Goal: Task Accomplishment & Management: Manage account settings

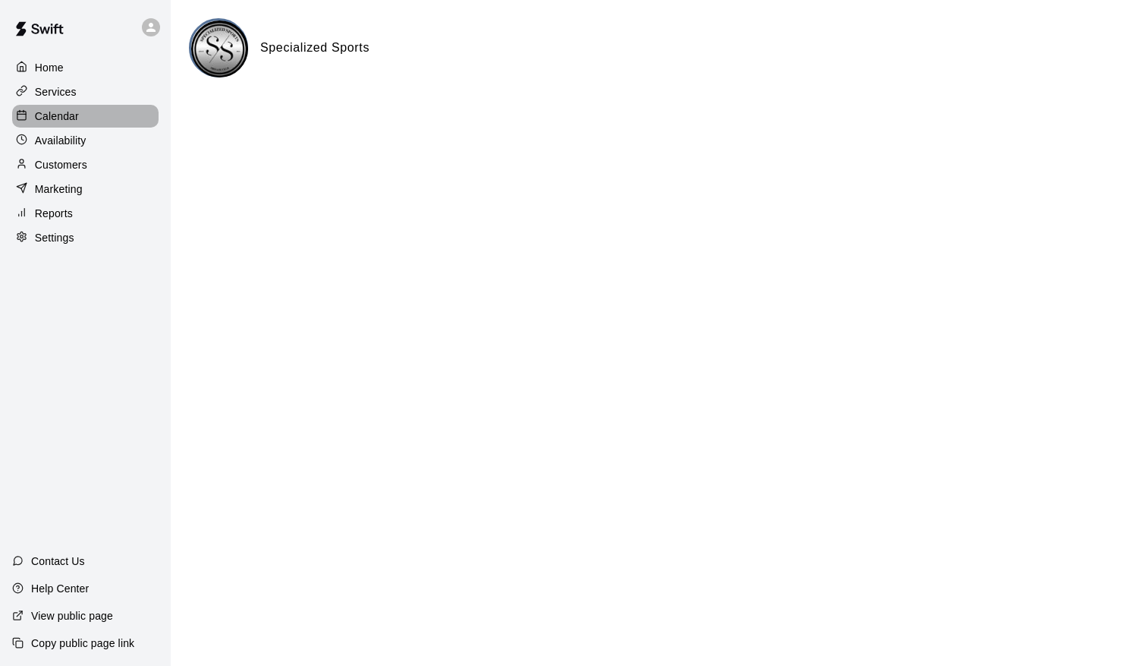
click at [61, 123] on p "Calendar" at bounding box center [57, 116] width 44 height 15
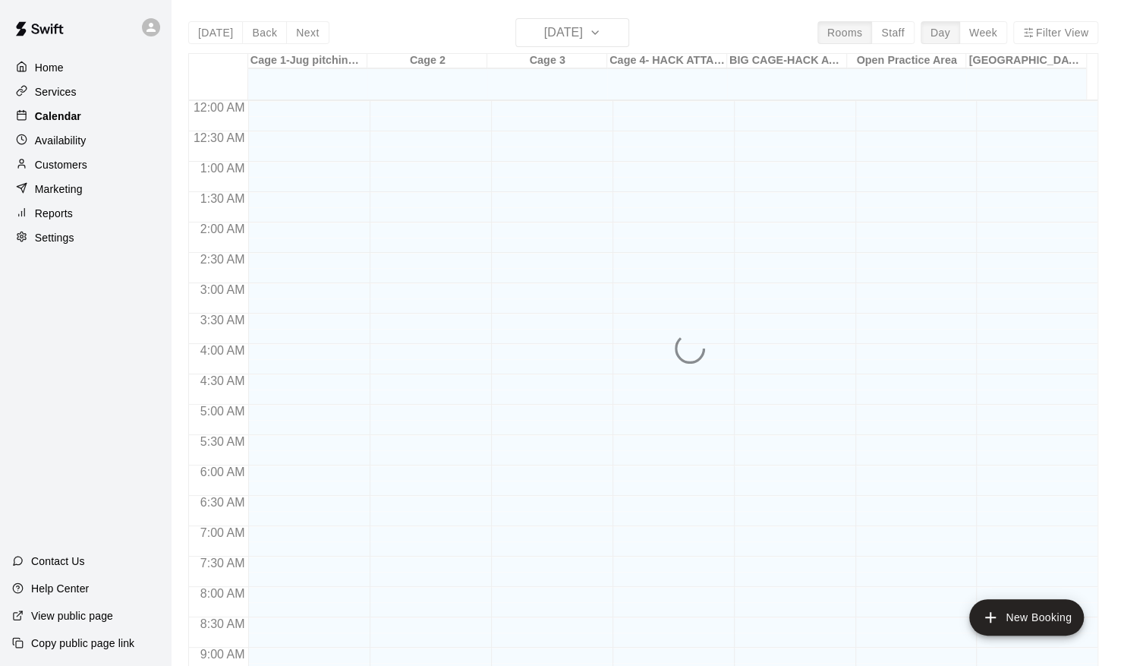
scroll to position [829, 0]
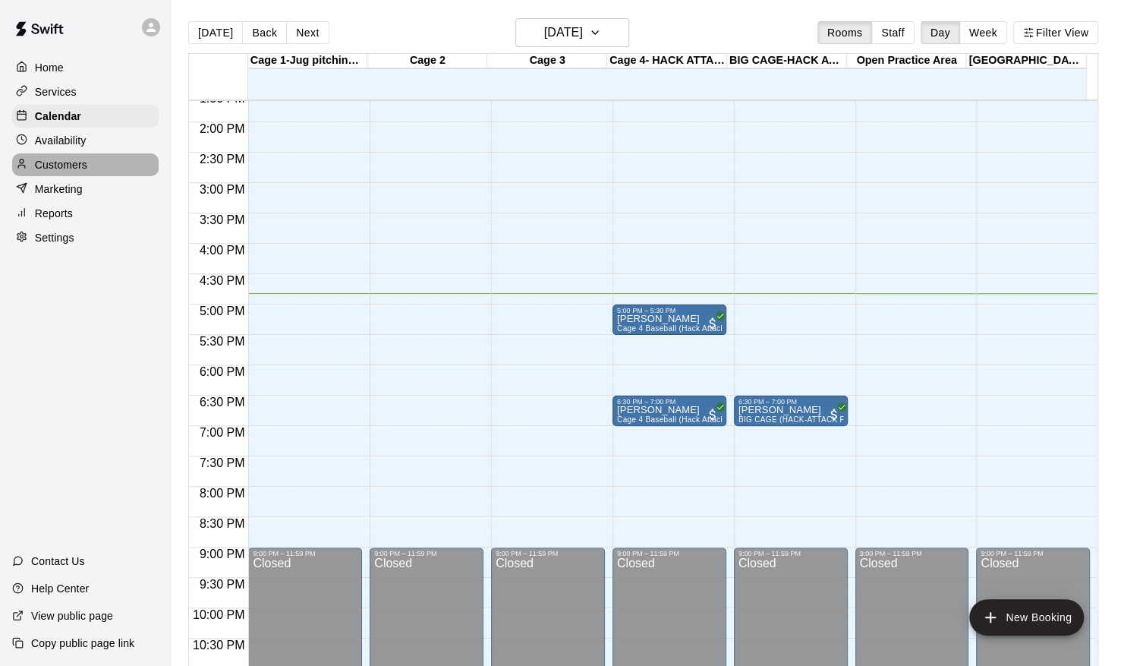
click at [62, 171] on p "Customers" at bounding box center [61, 164] width 52 height 15
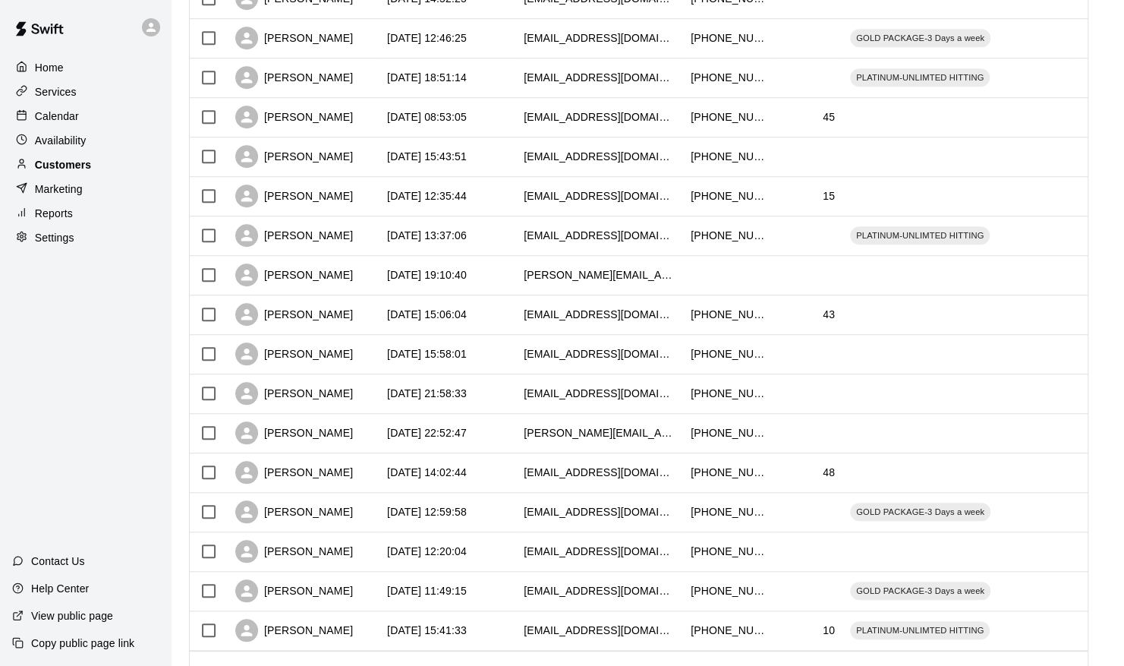
scroll to position [645, 0]
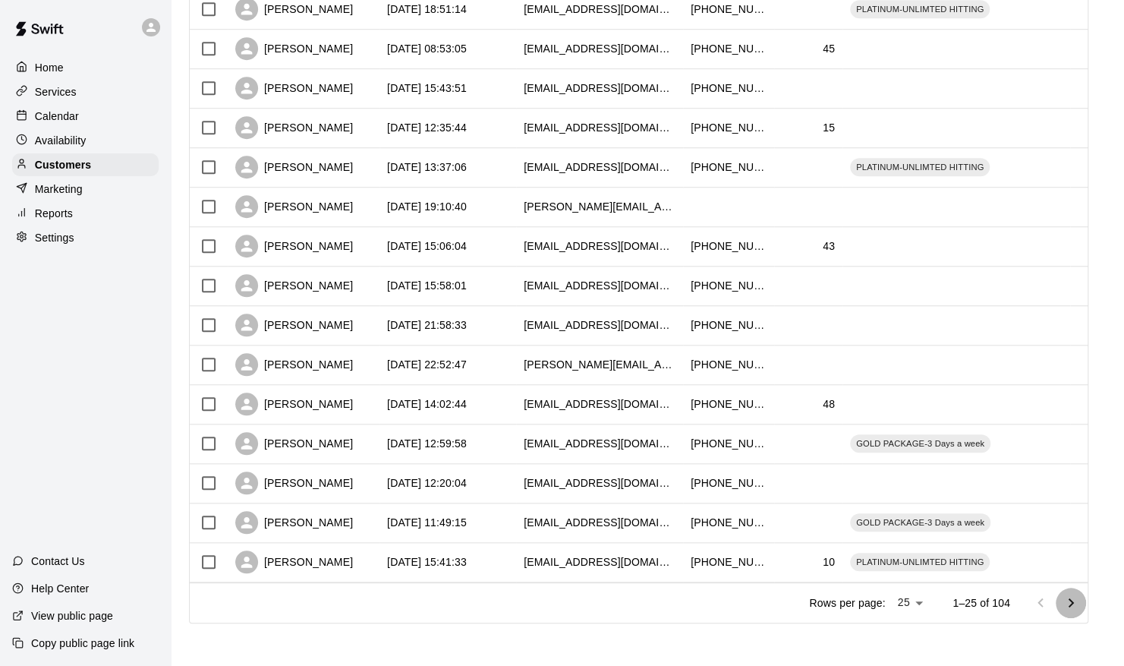
click at [1080, 603] on icon "Go to next page" at bounding box center [1071, 603] width 18 height 18
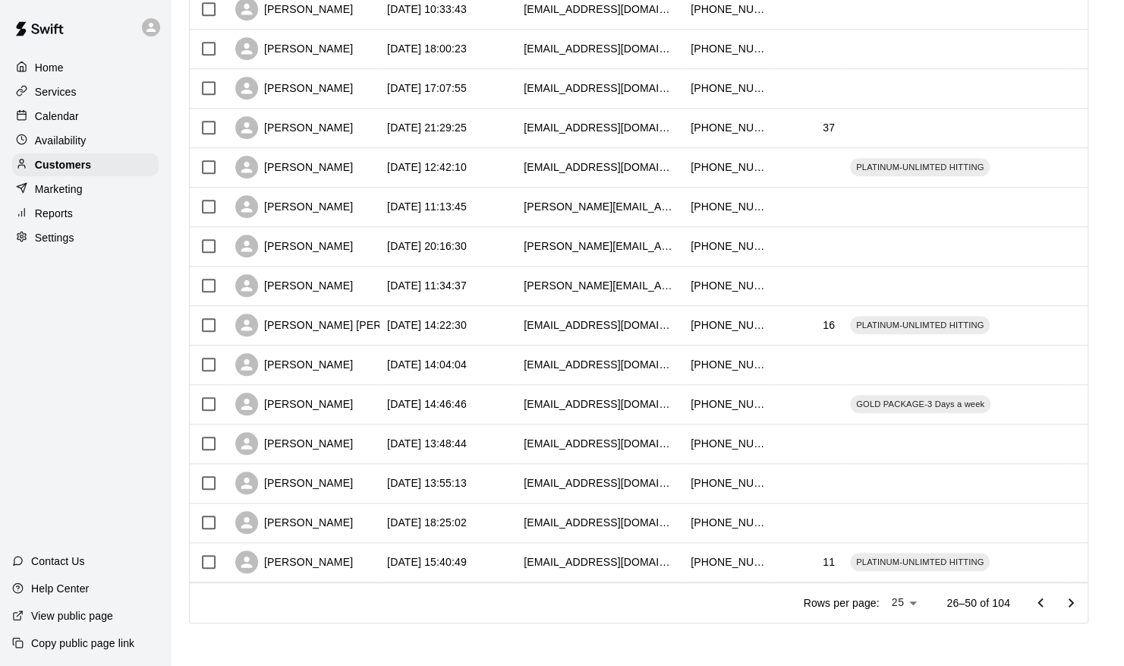
click at [1080, 603] on icon "Go to next page" at bounding box center [1071, 603] width 18 height 18
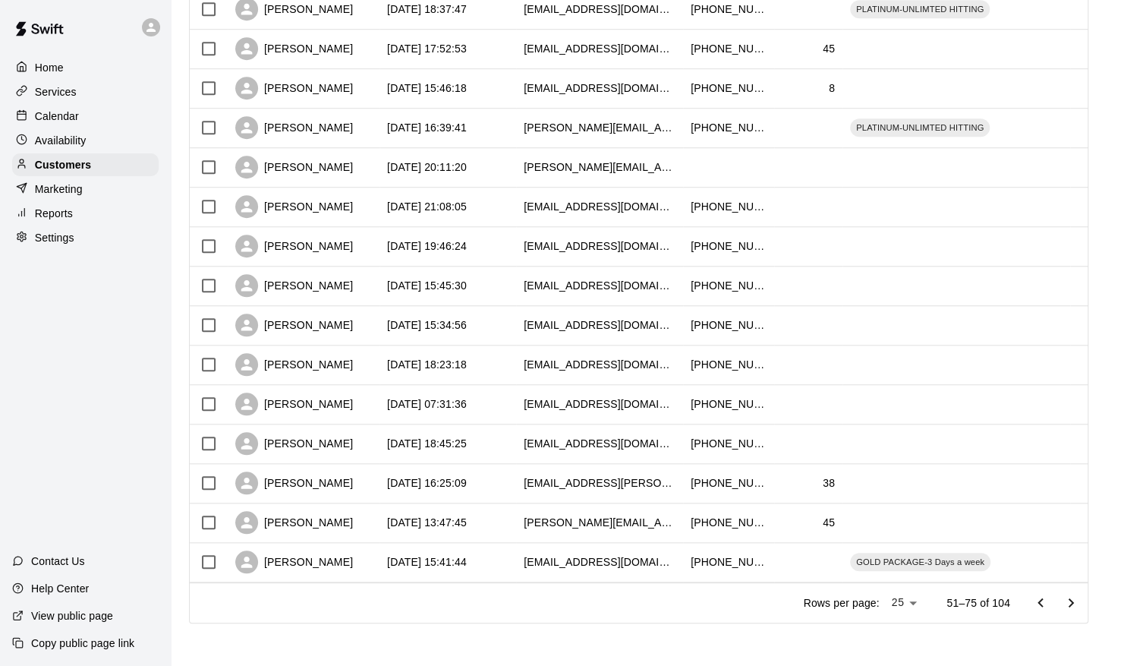
click at [1075, 604] on icon "Go to next page" at bounding box center [1071, 603] width 18 height 18
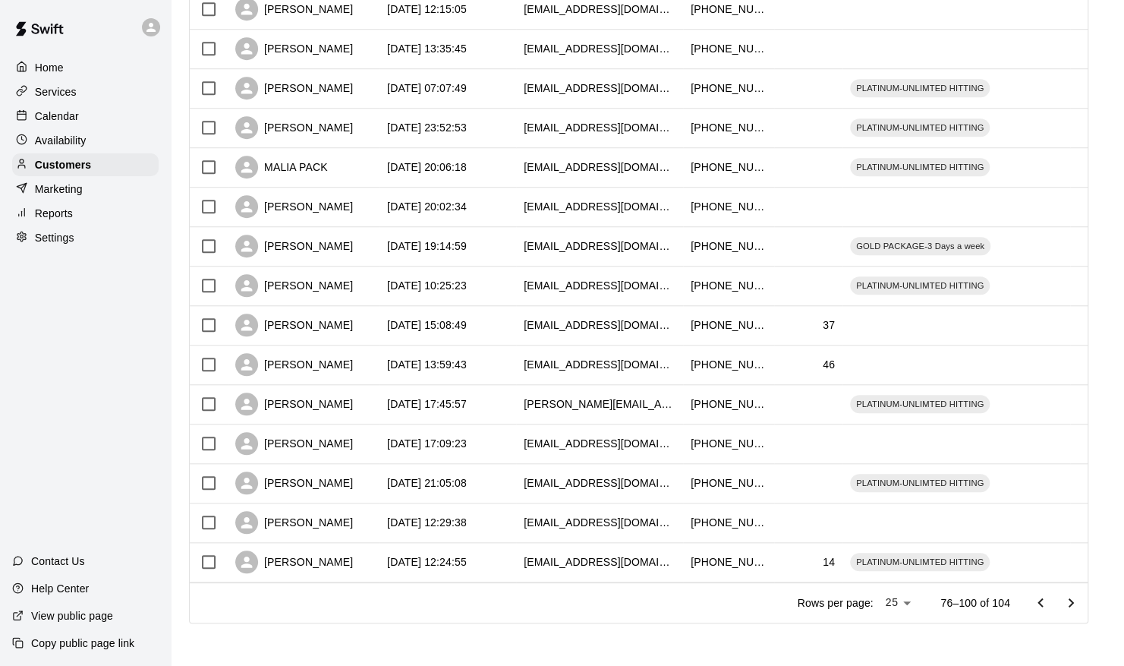
click at [1080, 603] on icon "Go to next page" at bounding box center [1071, 603] width 18 height 18
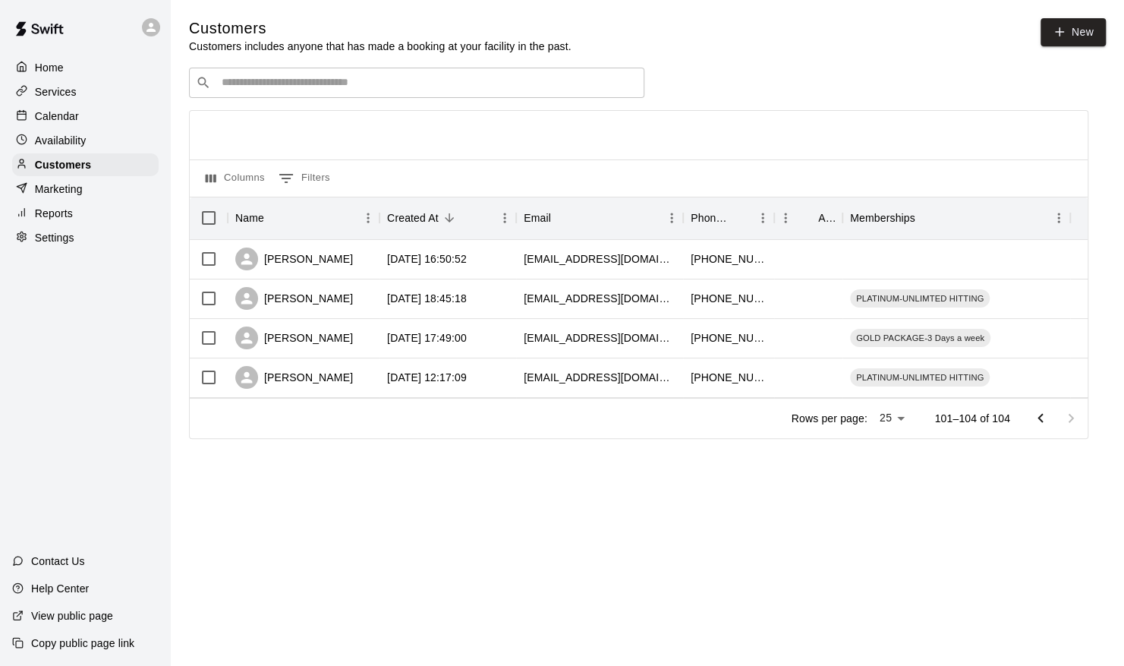
scroll to position [0, 0]
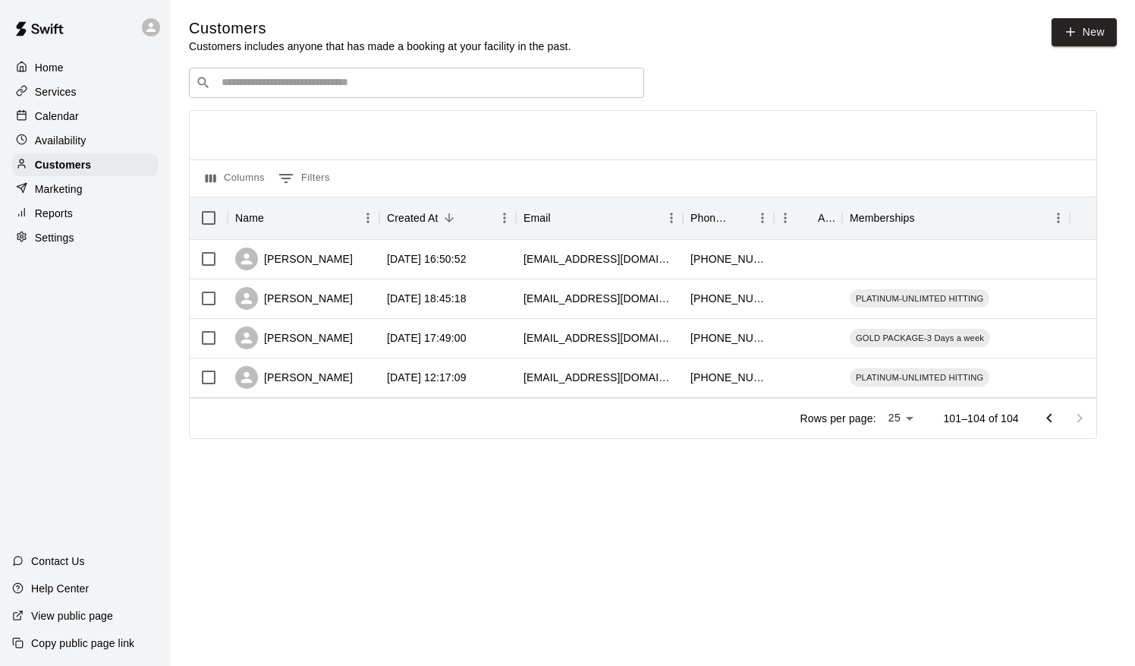
click at [1056, 417] on icon "Go to previous page" at bounding box center [1050, 418] width 18 height 18
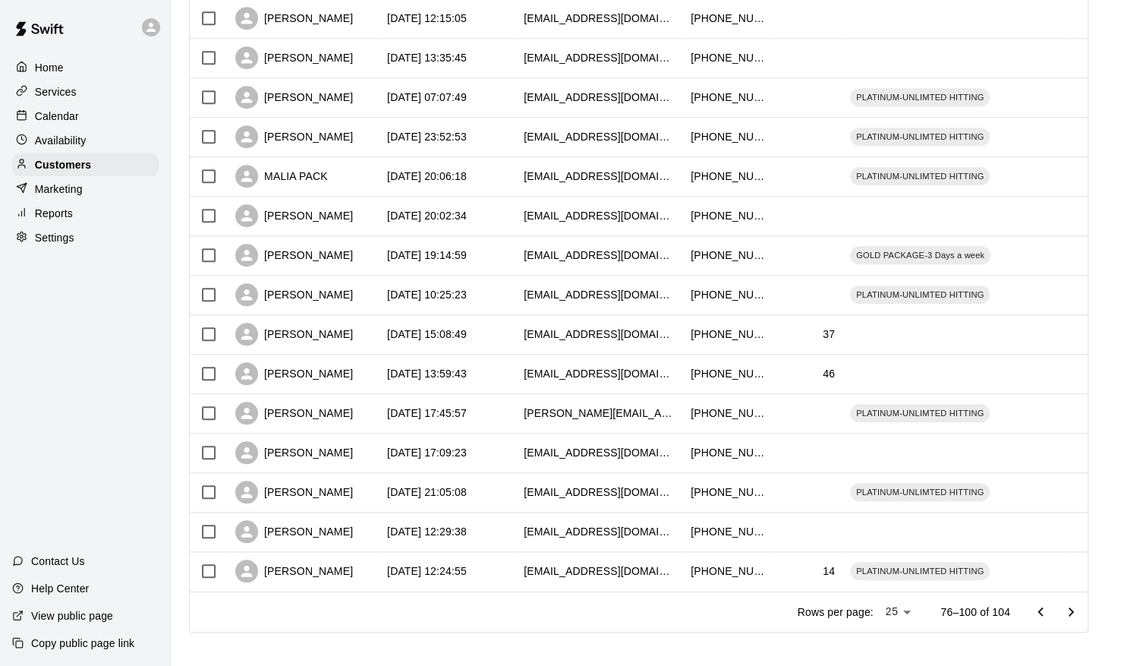
scroll to position [645, 0]
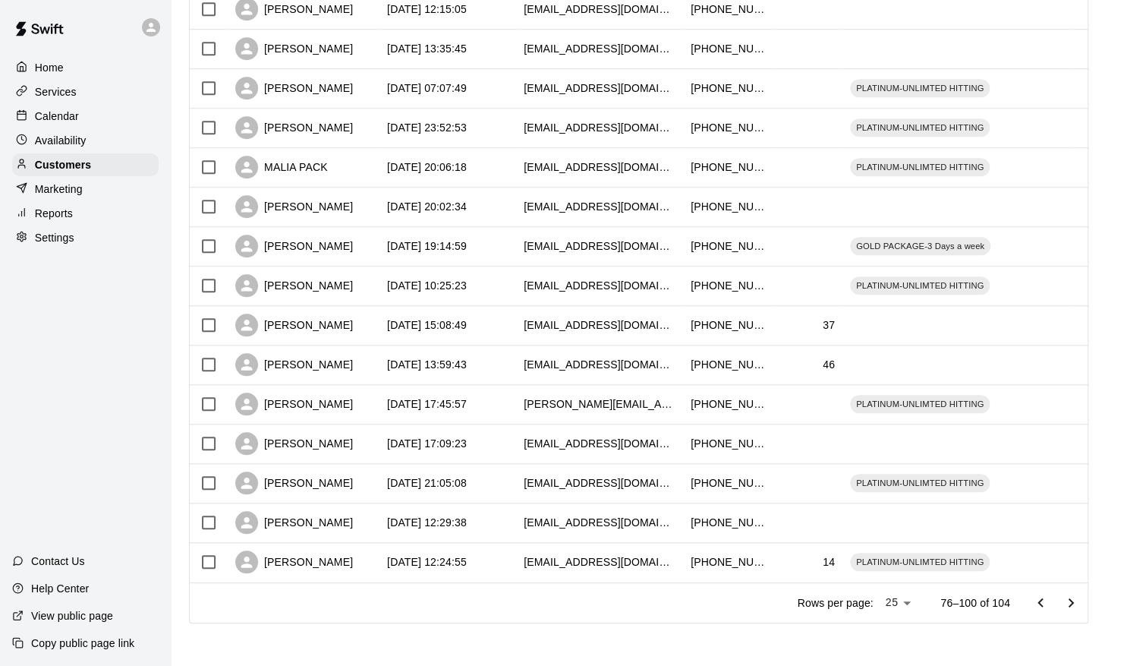
click at [1043, 602] on icon "Go to previous page" at bounding box center [1040, 601] width 5 height 9
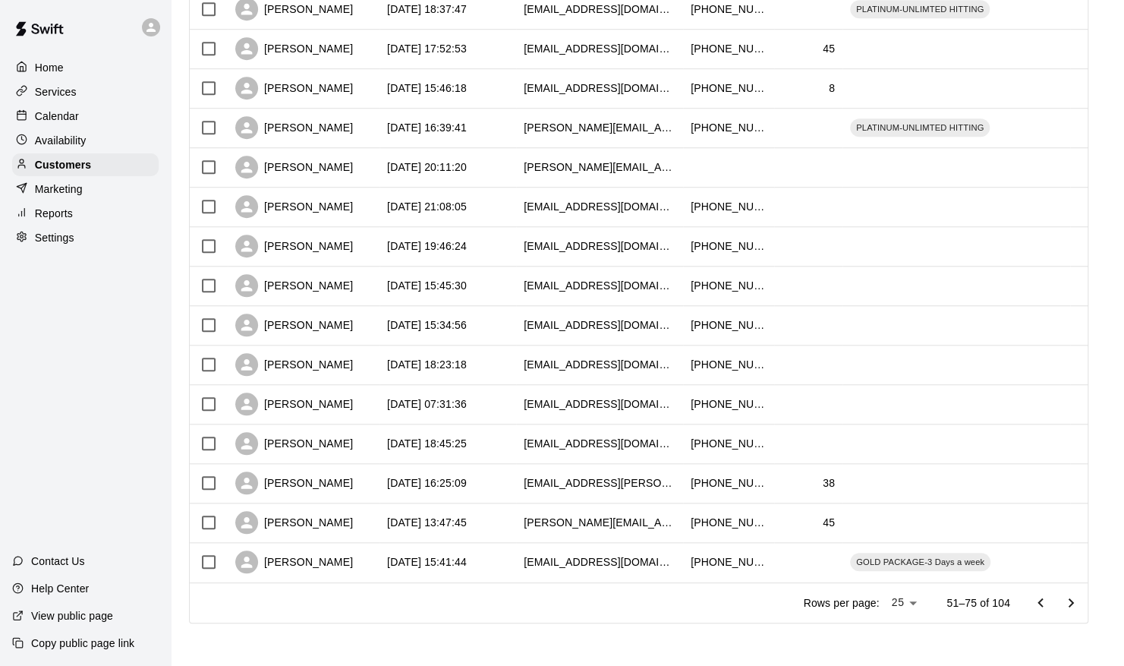
click at [1049, 603] on icon "Go to previous page" at bounding box center [1040, 603] width 18 height 18
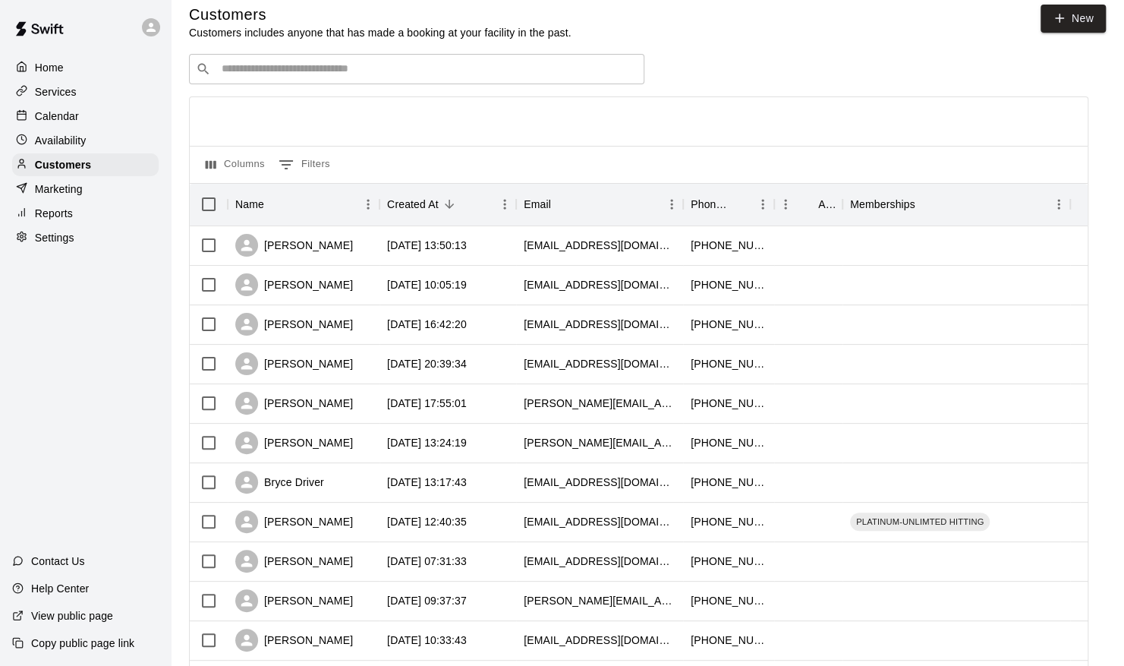
scroll to position [0, 0]
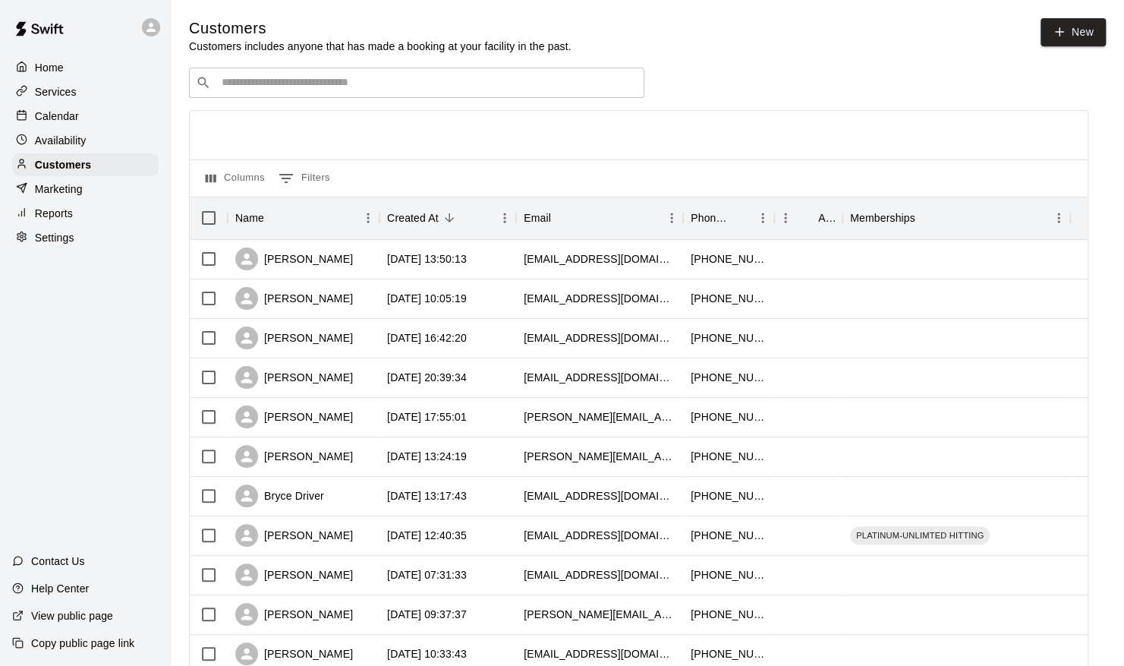
click at [500, 78] on input "Search customers by name or email" at bounding box center [427, 82] width 420 height 15
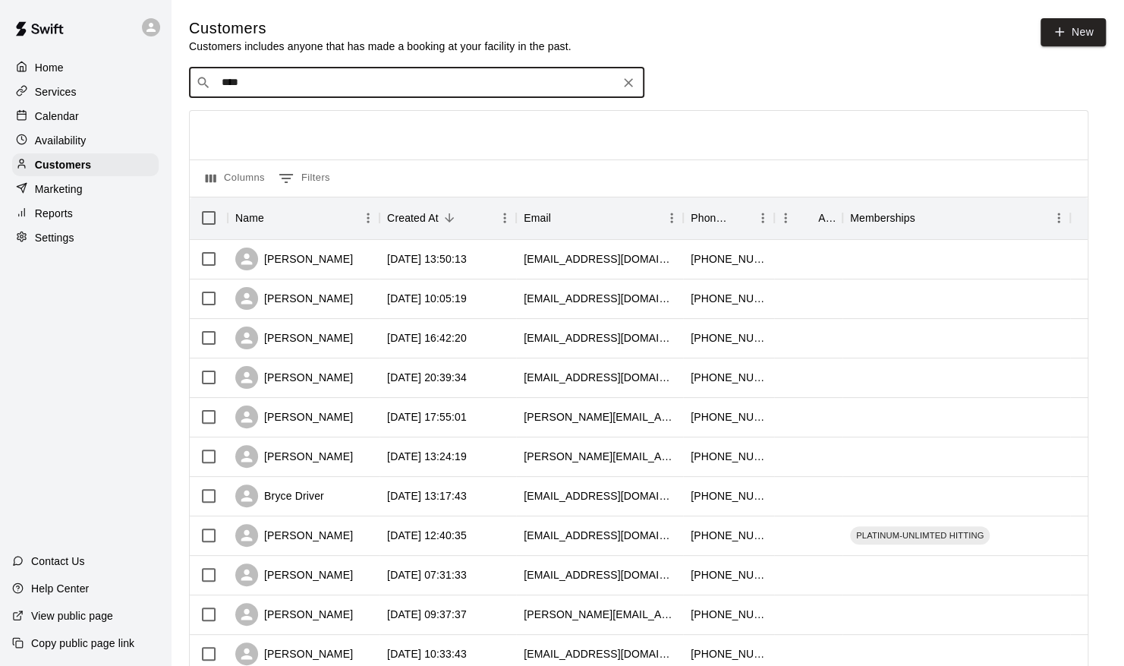
type input "*****"
click at [316, 129] on span "[EMAIL_ADDRESS][DOMAIN_NAME]" at bounding box center [312, 133] width 163 height 11
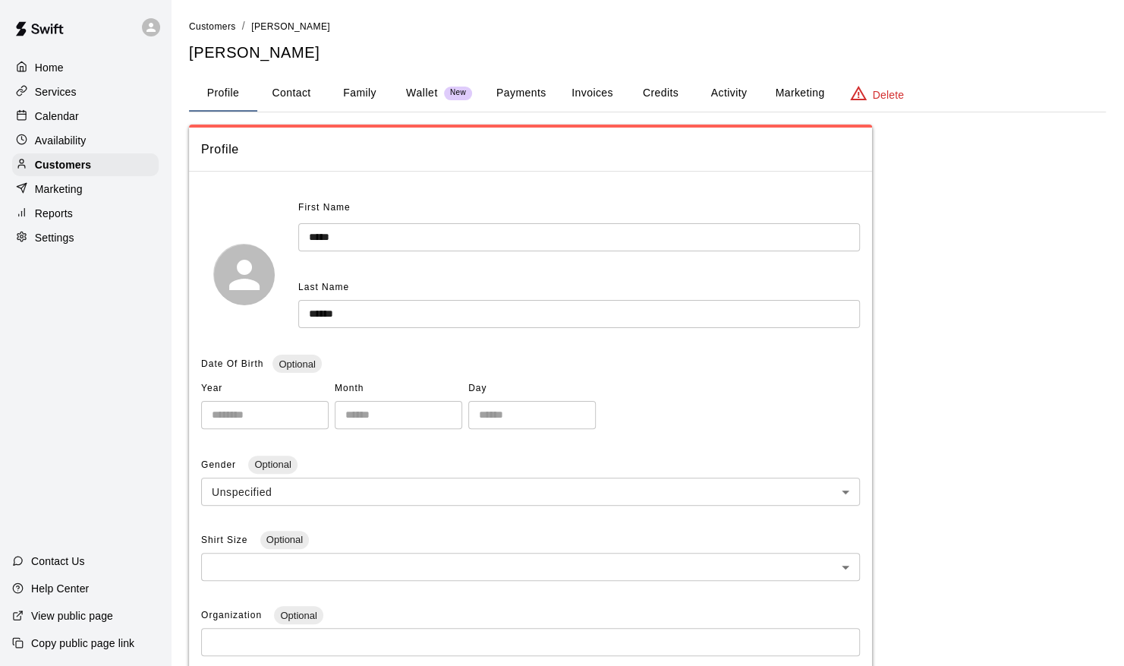
click at [724, 88] on button "Activity" at bounding box center [728, 93] width 68 height 36
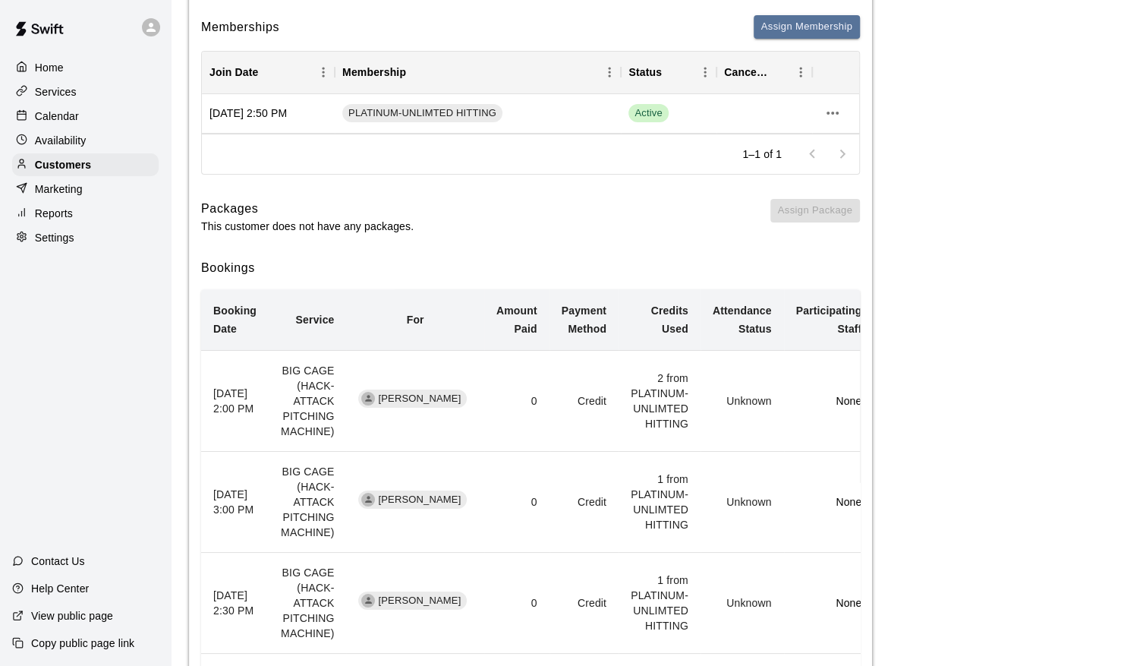
scroll to position [186, 0]
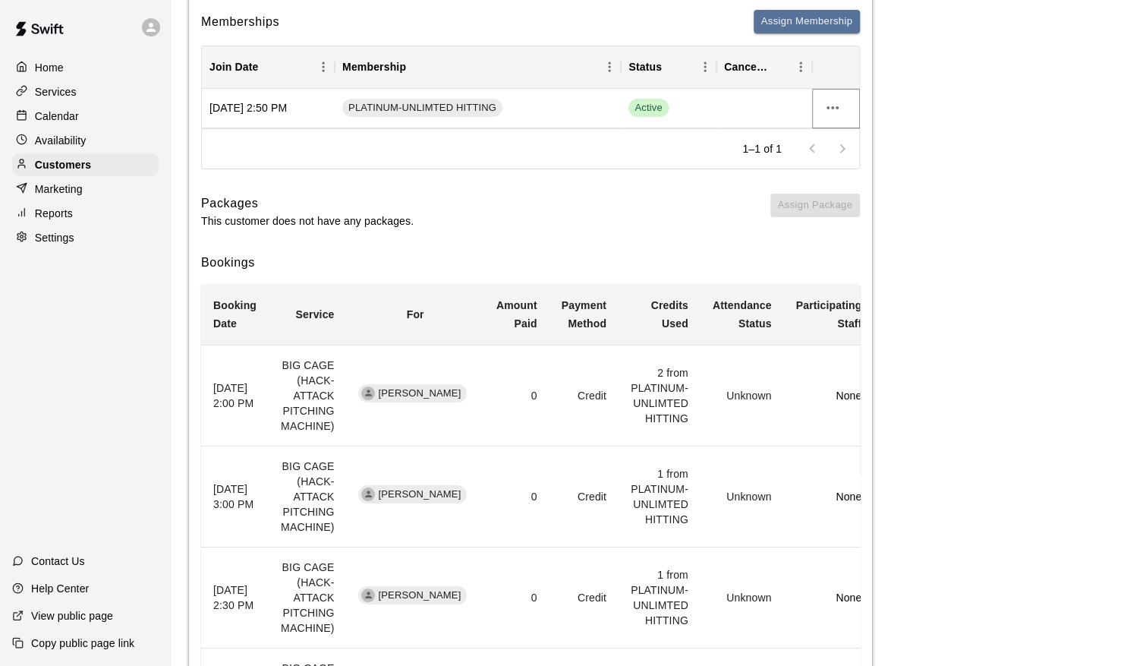
click at [835, 104] on icon "more actions" at bounding box center [833, 108] width 18 height 18
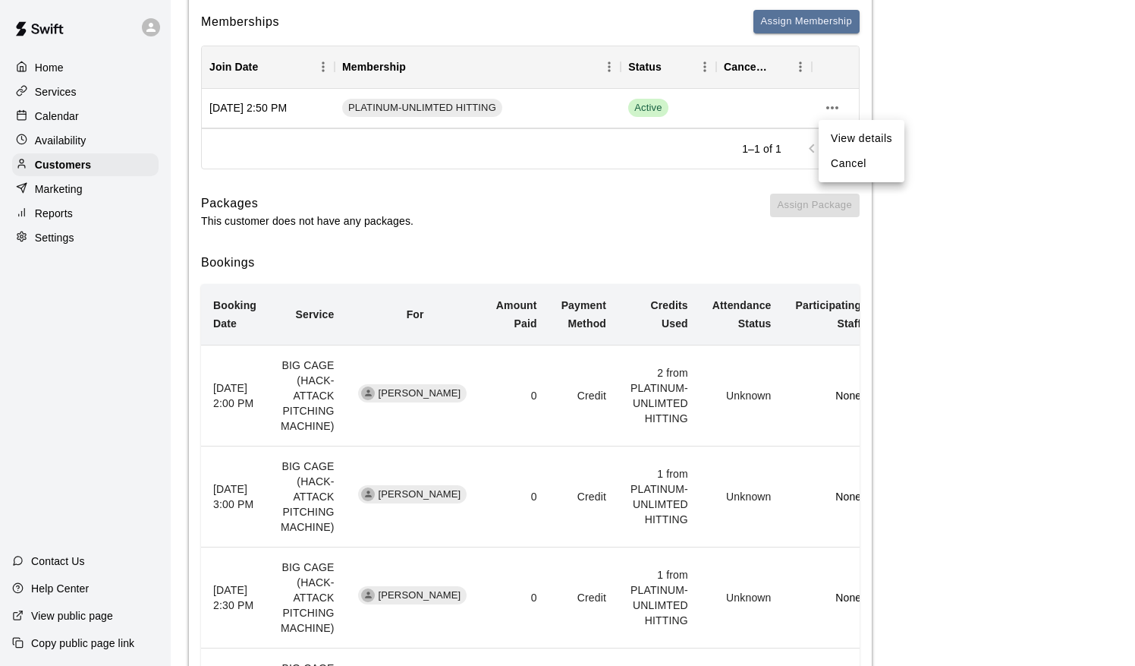
click at [842, 164] on li "Cancel" at bounding box center [862, 163] width 86 height 25
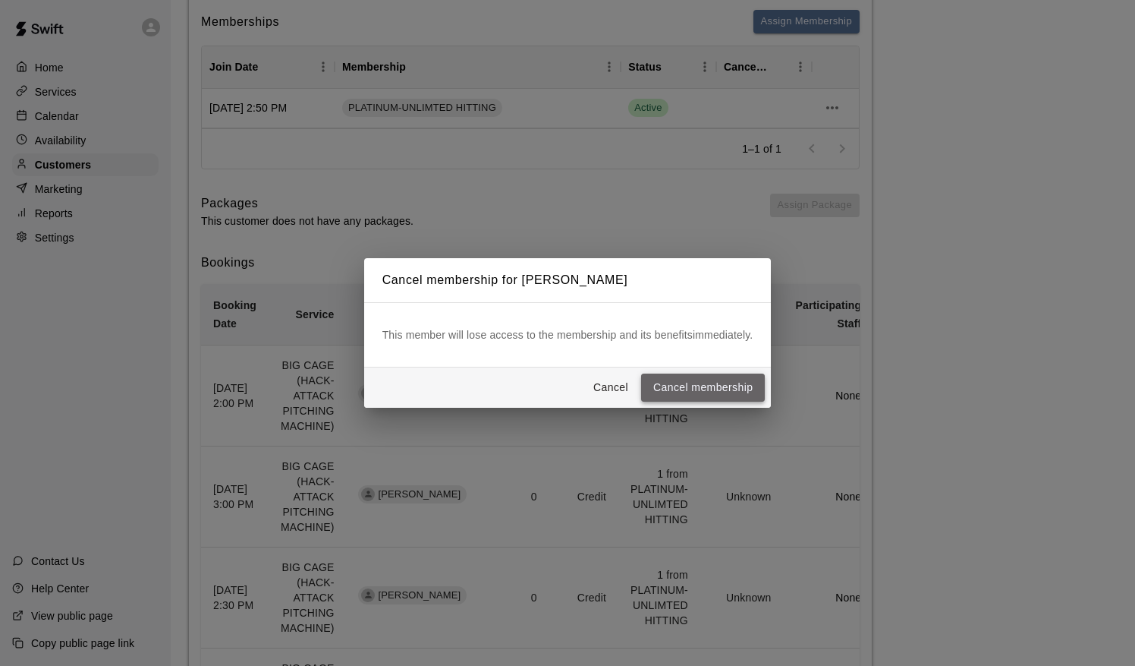
click at [709, 383] on button "Cancel membership" at bounding box center [703, 387] width 124 height 28
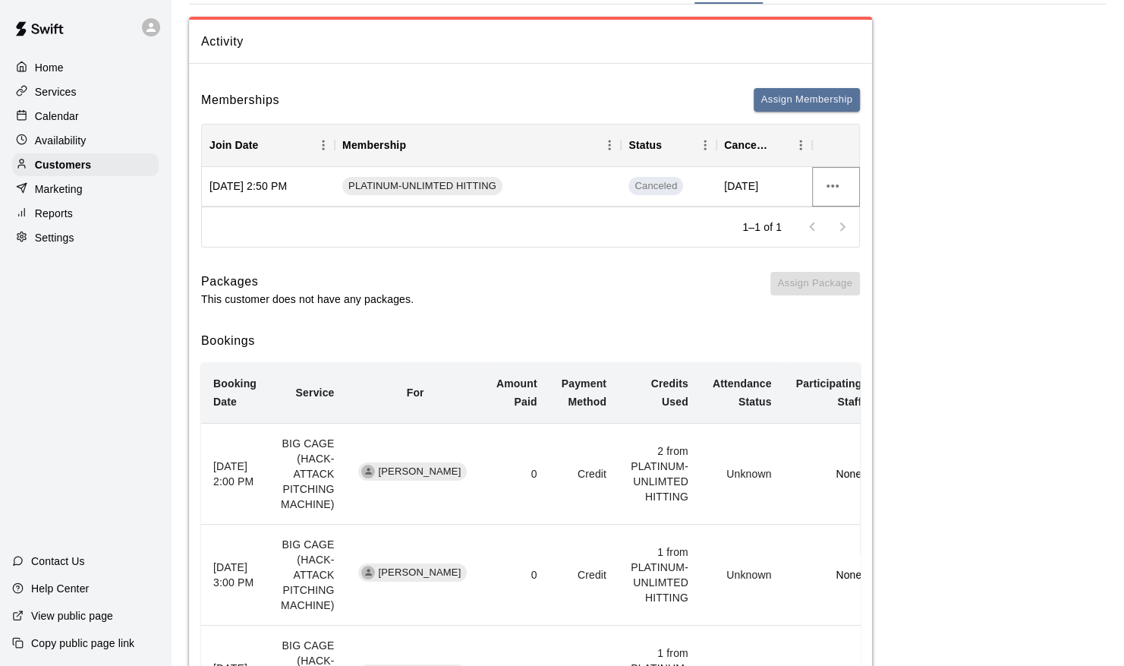
scroll to position [0, 0]
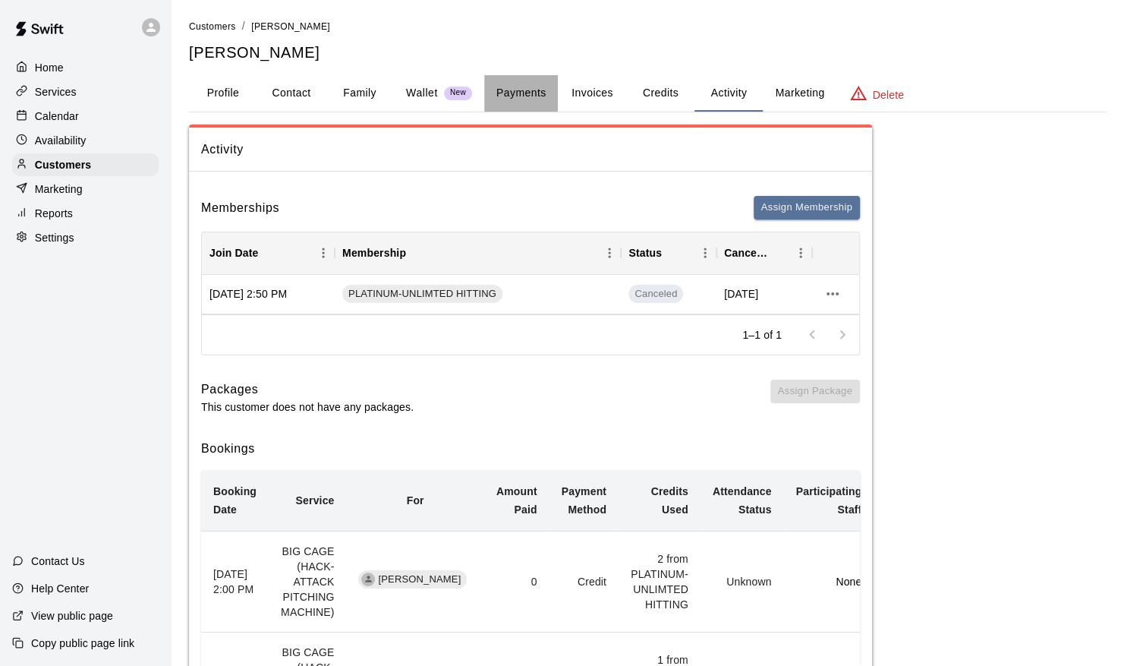
click at [524, 88] on button "Payments" at bounding box center [521, 93] width 74 height 36
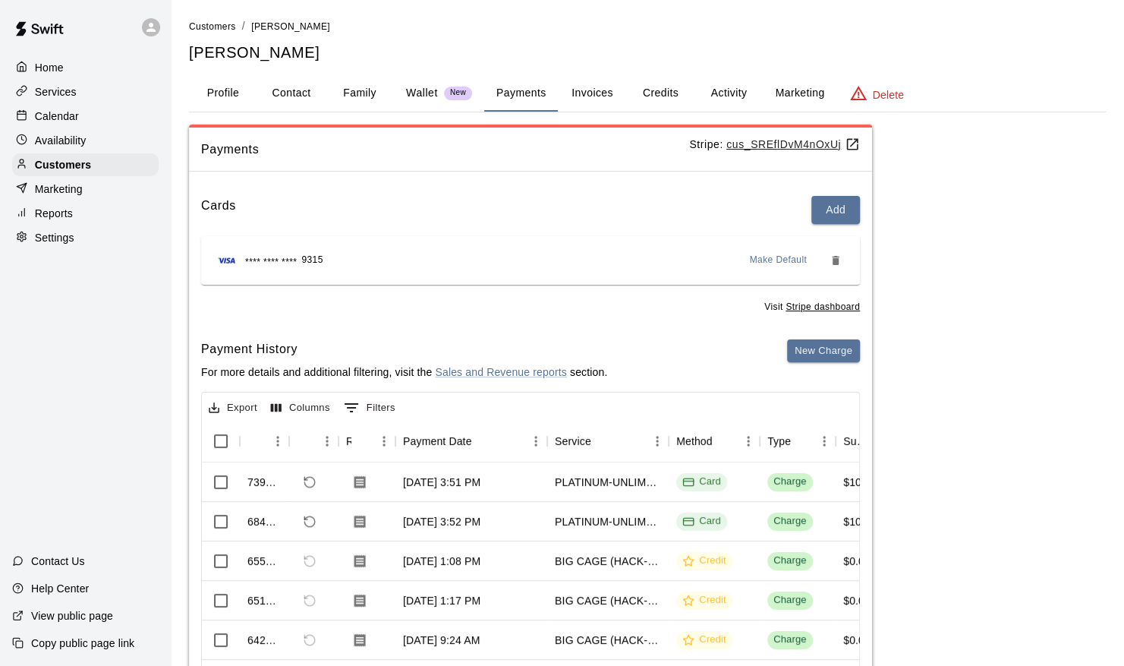
click at [795, 143] on u "cus_SREflDvM4nOxUj" at bounding box center [793, 144] width 134 height 12
click at [56, 124] on p "Calendar" at bounding box center [57, 116] width 44 height 15
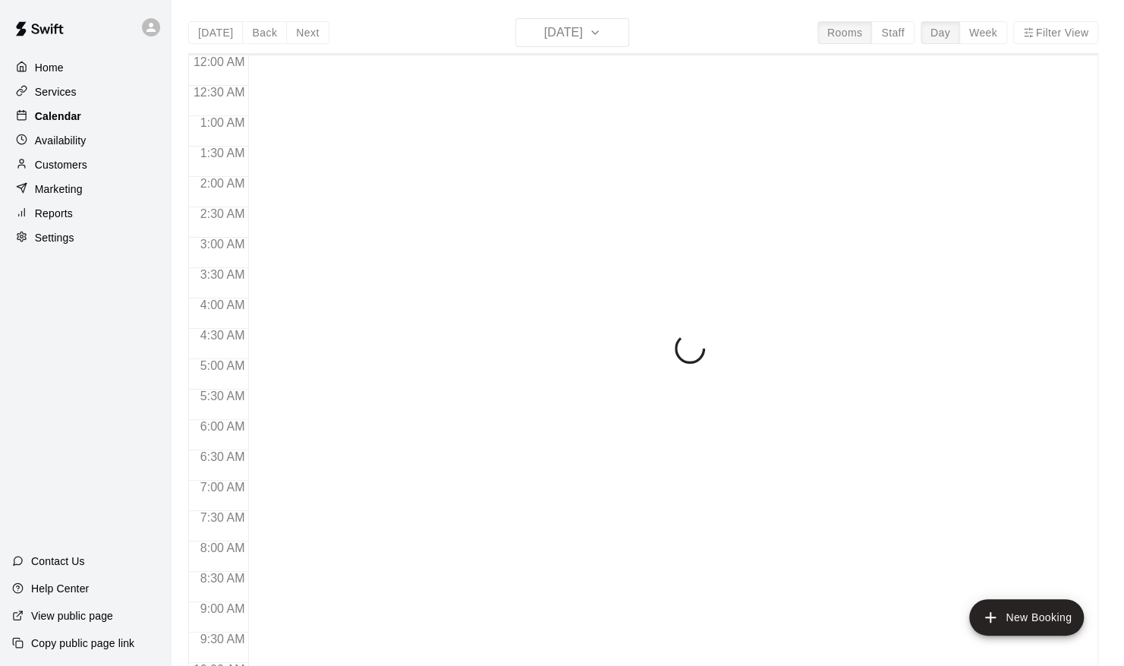
scroll to position [829, 0]
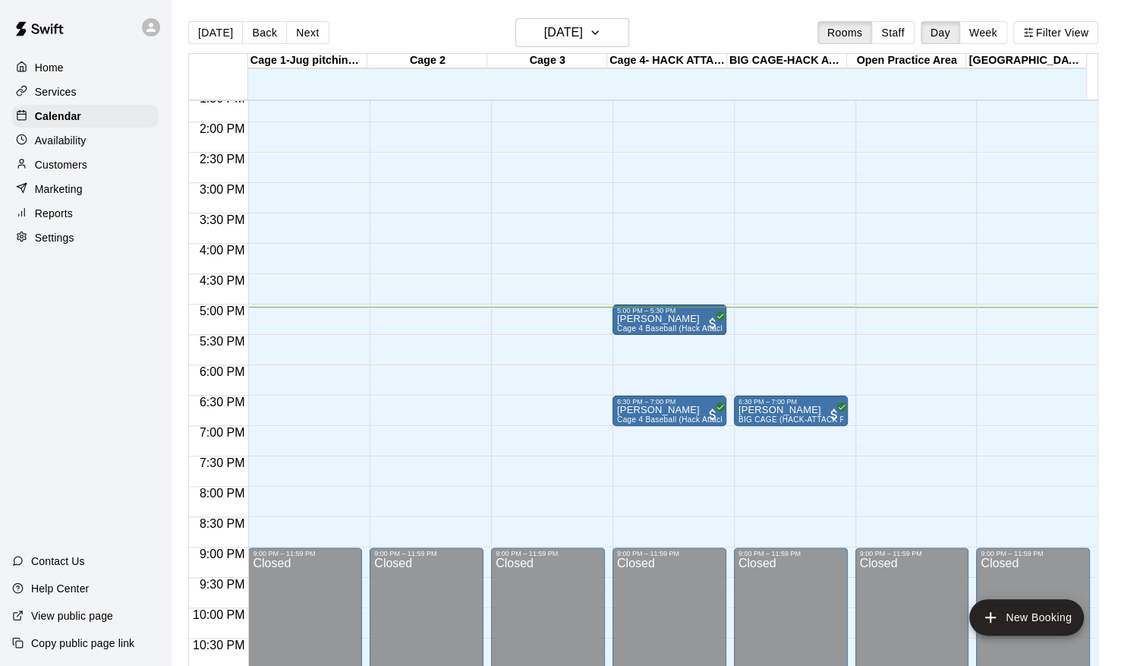
click at [644, 24] on div "[DATE] Back [DATE][DATE] Rooms Staff Day Week Filter View" at bounding box center [643, 35] width 910 height 35
click at [601, 25] on icon "button" at bounding box center [595, 33] width 12 height 18
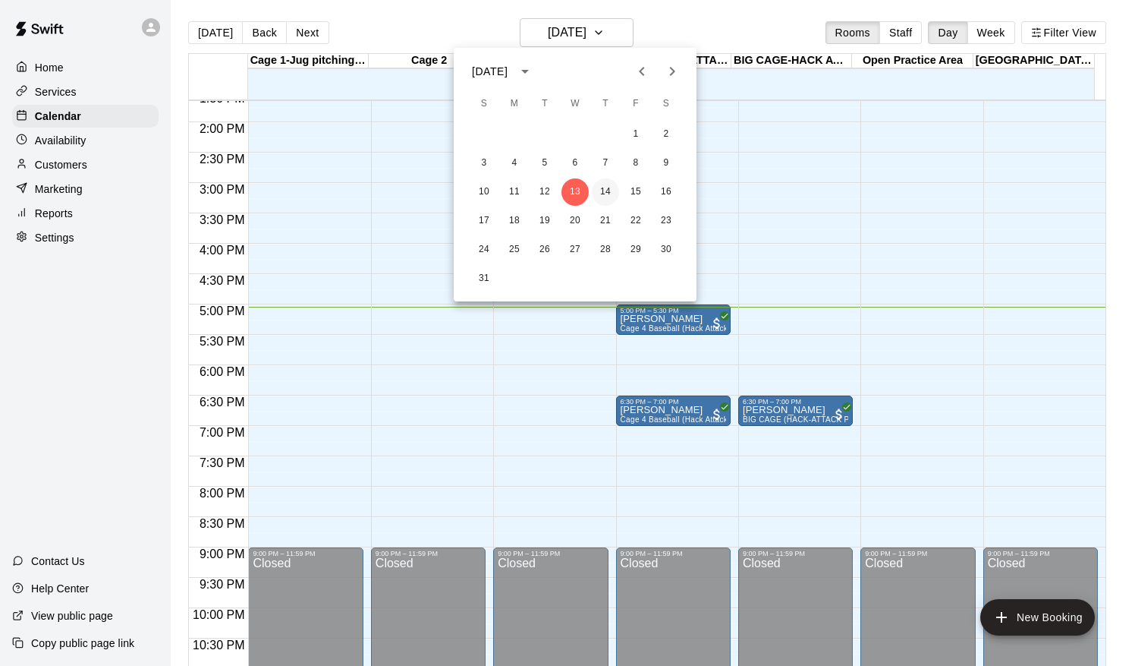
click at [608, 197] on button "14" at bounding box center [605, 191] width 27 height 27
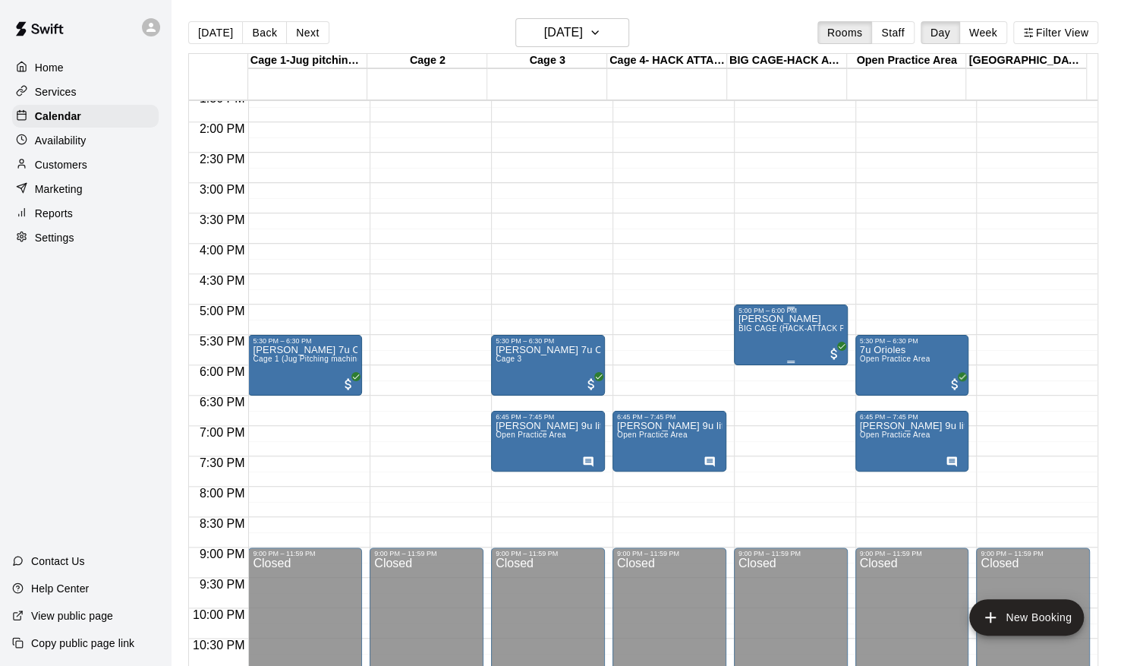
click at [784, 345] on div "[PERSON_NAME] BIG CAGE (HACK-ATTACK PITCHING MACHINE)" at bounding box center [791, 647] width 105 height 666
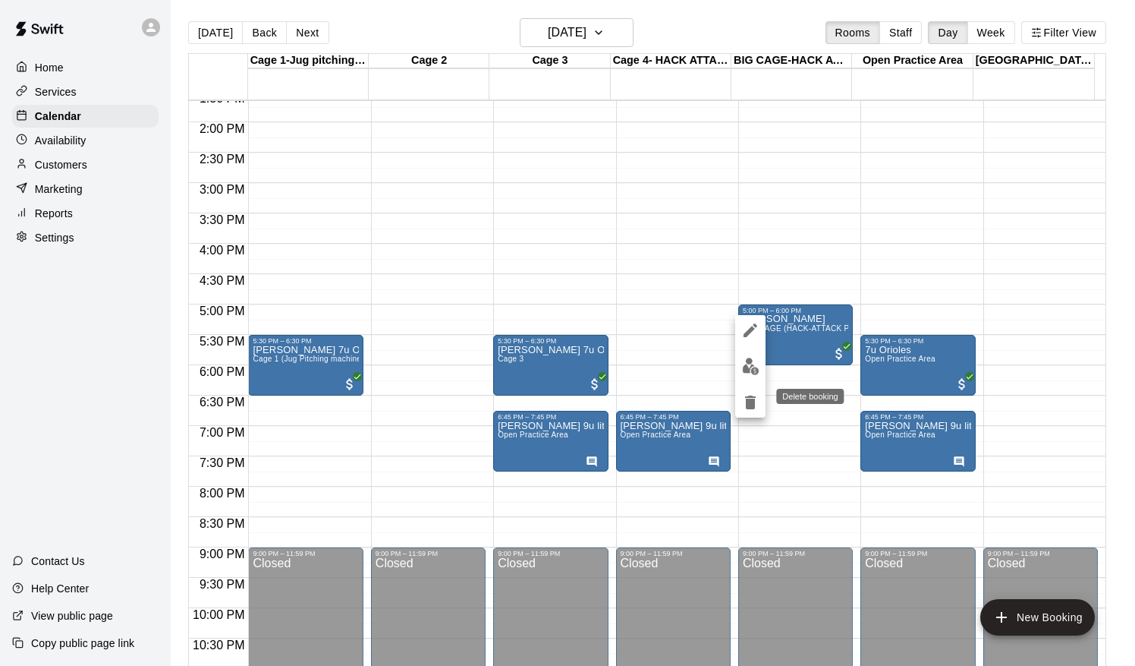
click at [746, 406] on icon "delete" at bounding box center [750, 402] width 11 height 14
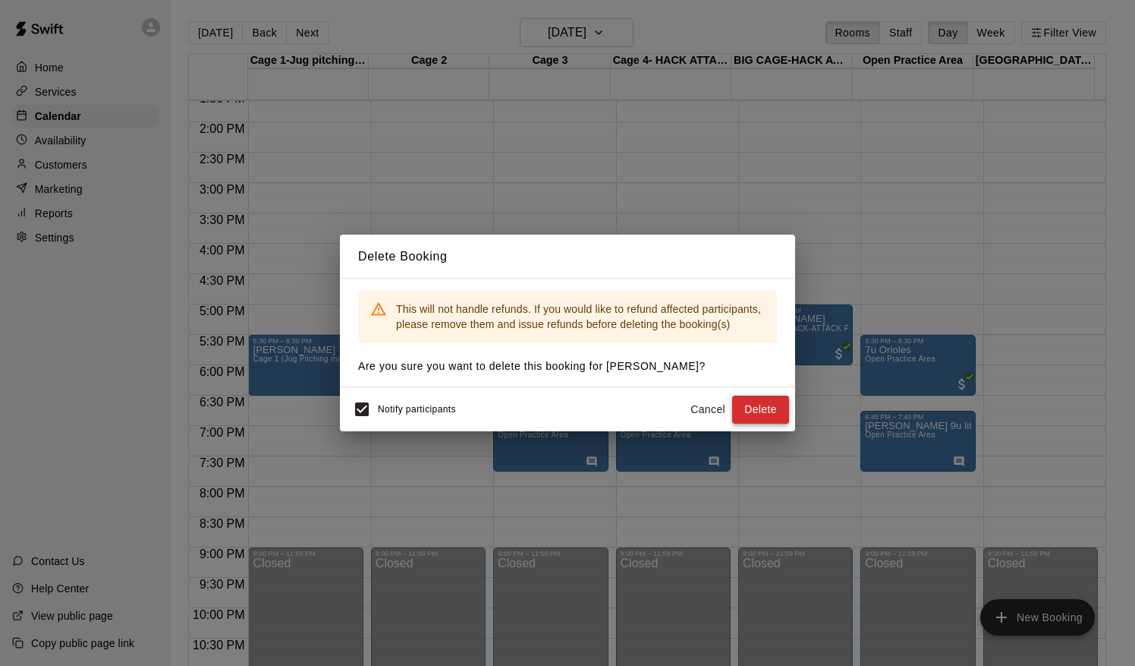
click at [756, 407] on button "Delete" at bounding box center [760, 409] width 57 height 28
